Goal: Task Accomplishment & Management: Complete application form

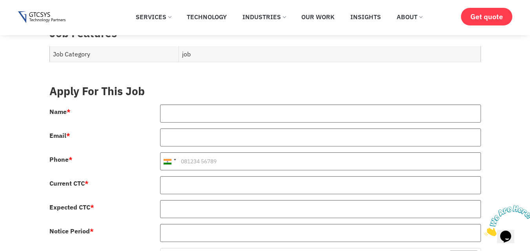
scroll to position [324, 0]
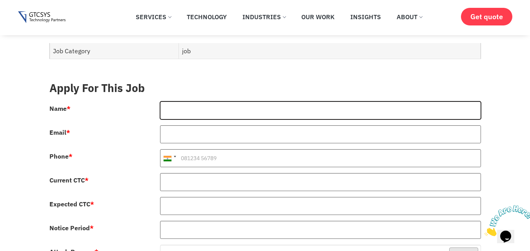
click at [188, 109] on input "Name *" at bounding box center [320, 111] width 321 height 18
type input "[PERSON_NAME]"
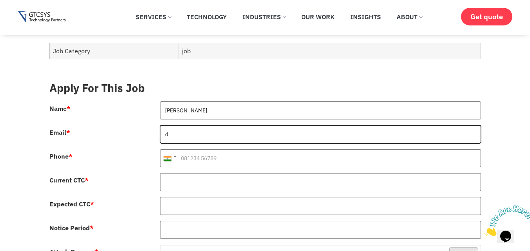
type input "[EMAIL_ADDRESS][DOMAIN_NAME]"
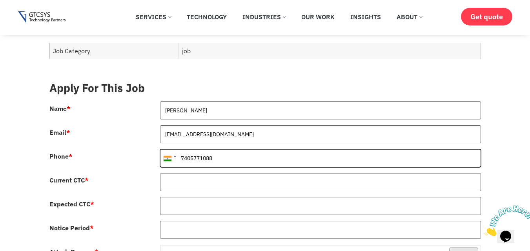
type input "7405771088"
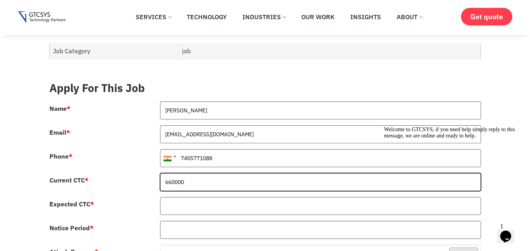
type input "660000"
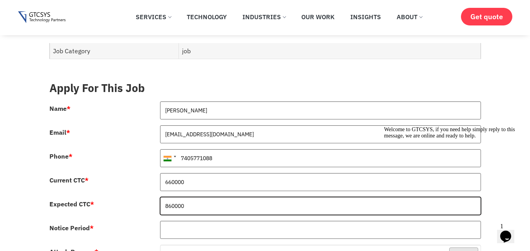
type input "860000"
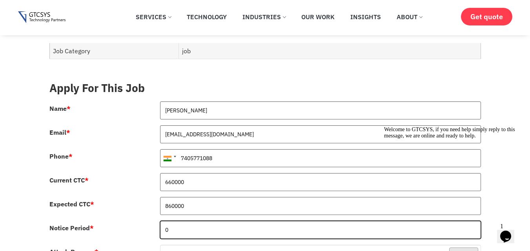
type input "0"
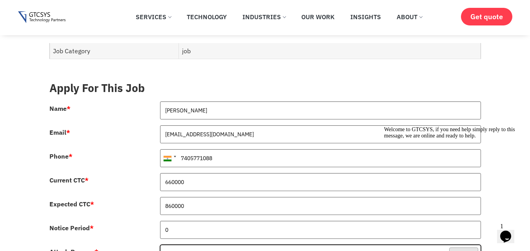
scroll to position [327, 0]
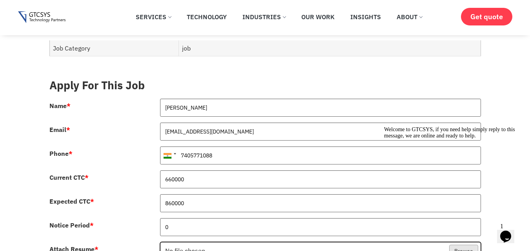
click at [160, 243] on input "Attach Resume *" at bounding box center [320, 252] width 320 height 18
type input "C:\fakepath\Deelip_Nandaniya_Angular_Developer_Resume.pdf"
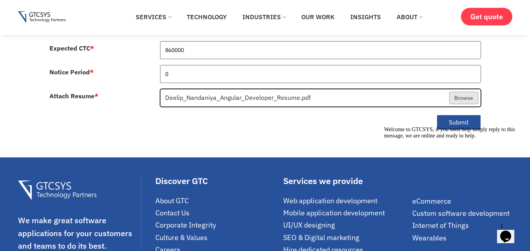
scroll to position [486, 0]
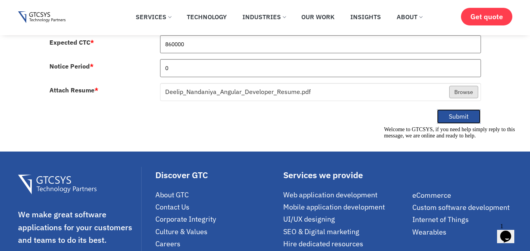
click at [459, 109] on button "Submit" at bounding box center [458, 116] width 44 height 15
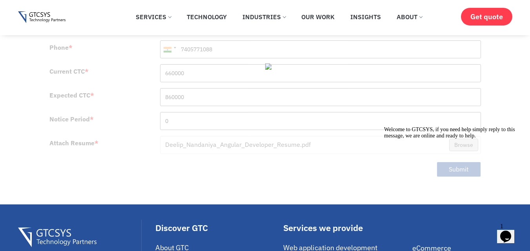
scroll to position [434, 0]
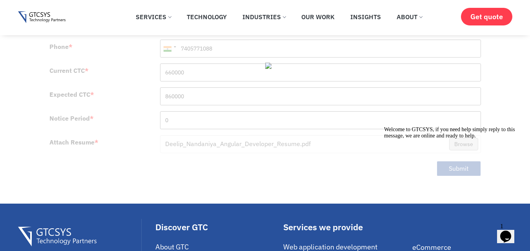
click at [460, 127] on div at bounding box center [454, 127] width 141 height 0
click at [384, 127] on icon "Chat attention grabber" at bounding box center [384, 127] width 0 height 0
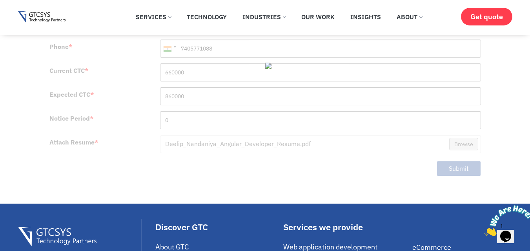
click at [462, 158] on div at bounding box center [264, 74] width 431 height 219
click at [484, 231] on icon "Close" at bounding box center [484, 234] width 0 height 7
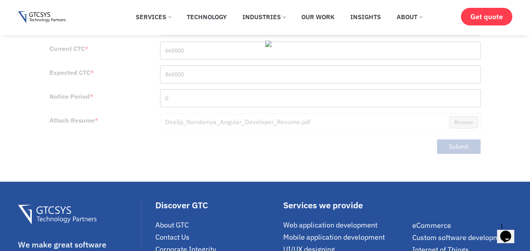
scroll to position [427, 0]
